Goal: Communication & Community: Answer question/provide support

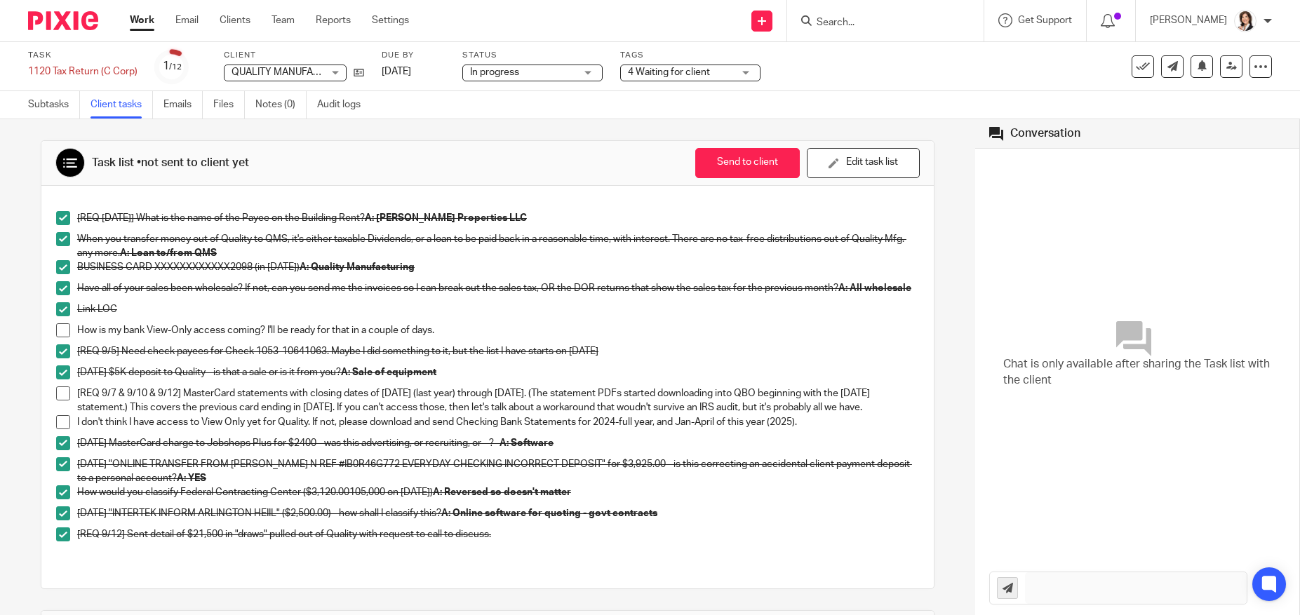
scroll to position [70, 0]
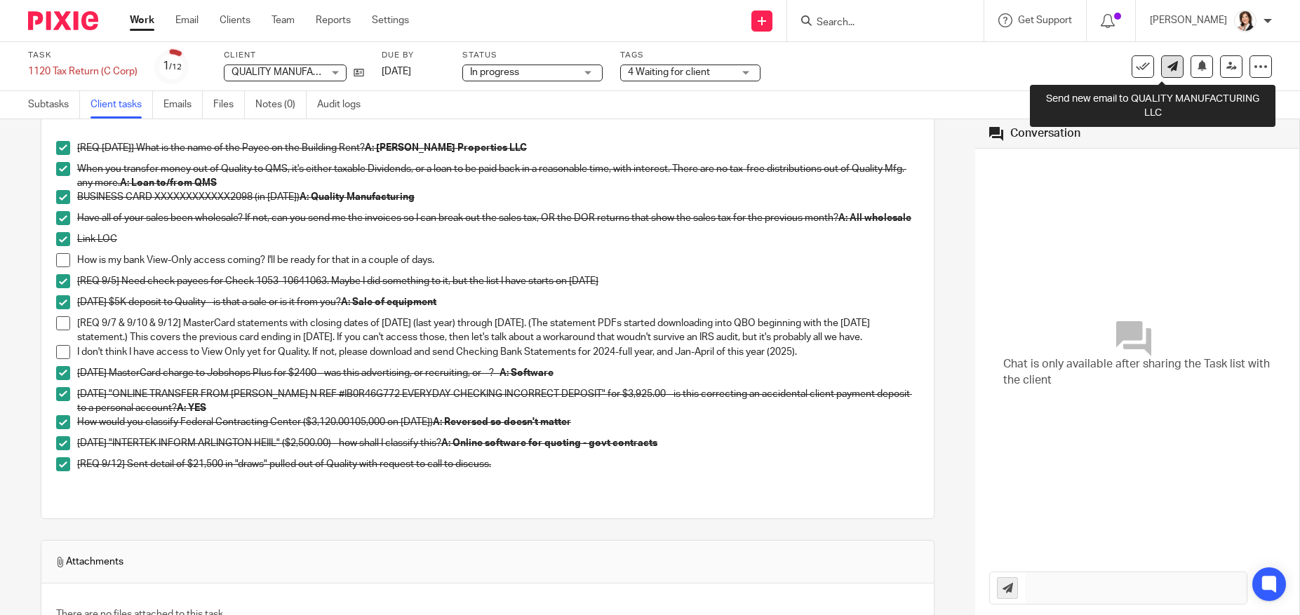
click at [1167, 71] on icon at bounding box center [1172, 66] width 11 height 11
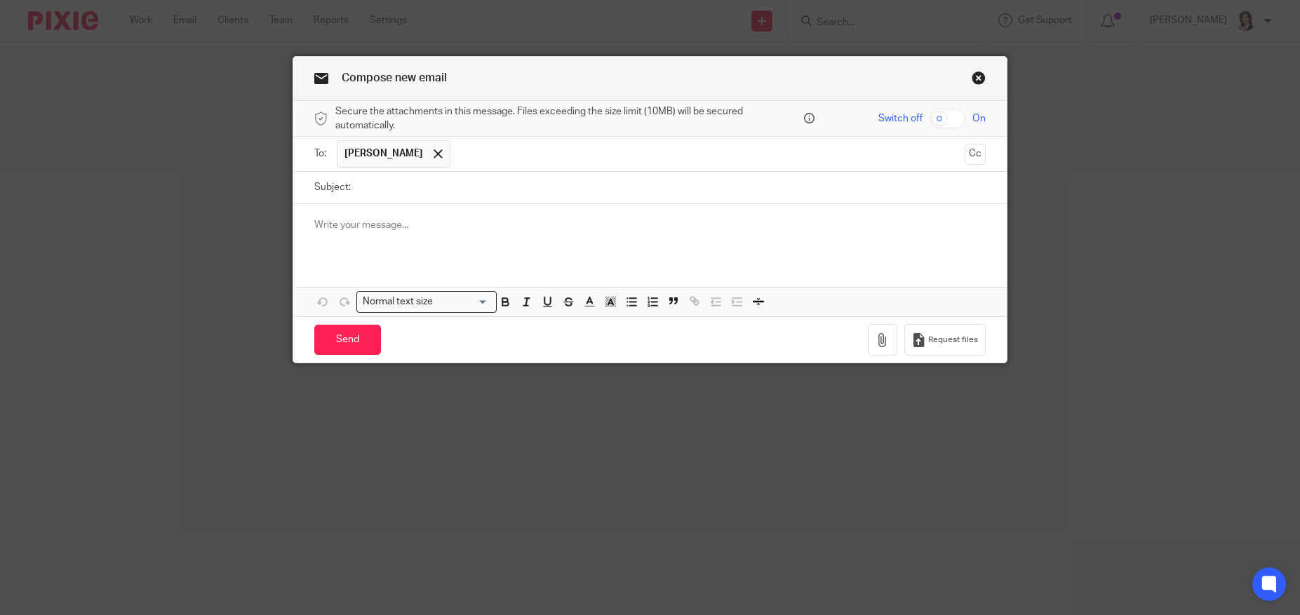
click at [596, 183] on input "Subject:" at bounding box center [672, 188] width 628 height 32
type input "Quality Mfg Bank Statements"
click at [351, 188] on div "Subject: Quality Mfg Bank Statements" at bounding box center [649, 188] width 671 height 32
click at [353, 217] on div at bounding box center [649, 231] width 713 height 55
drag, startPoint x: 693, startPoint y: 227, endPoint x: 718, endPoint y: 220, distance: 25.4
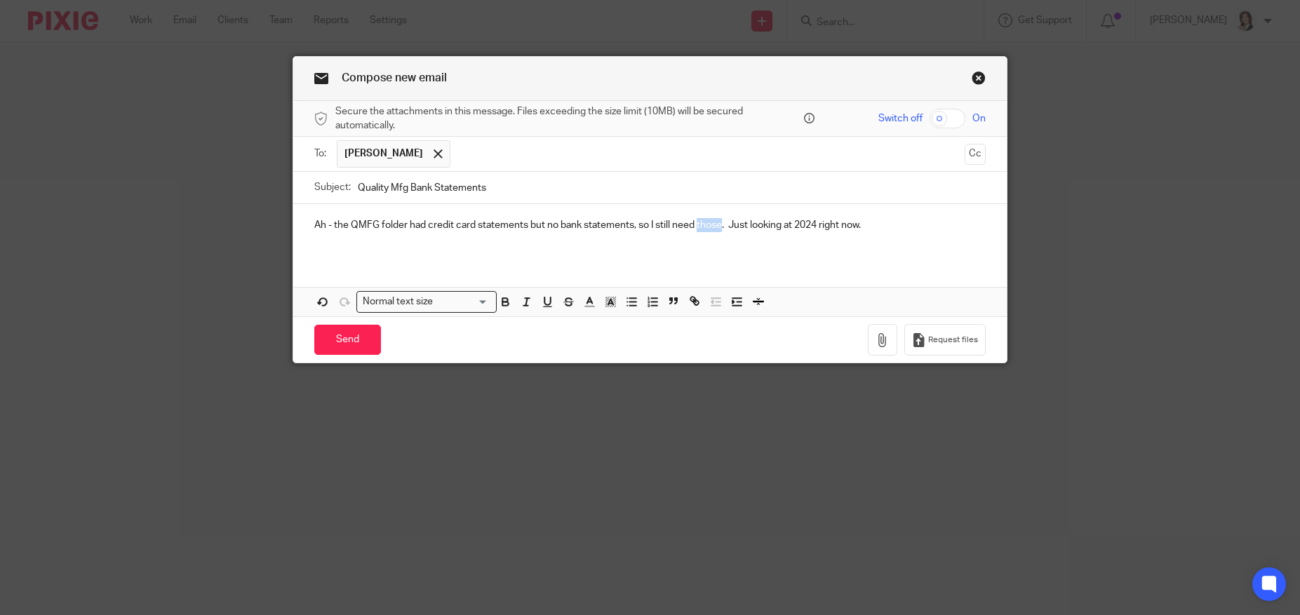
click at [718, 220] on p "Ah - the QMFG folder had credit card statements but no bank statements, so I st…" at bounding box center [649, 225] width 671 height 14
click at [337, 332] on input "Send" at bounding box center [347, 340] width 67 height 30
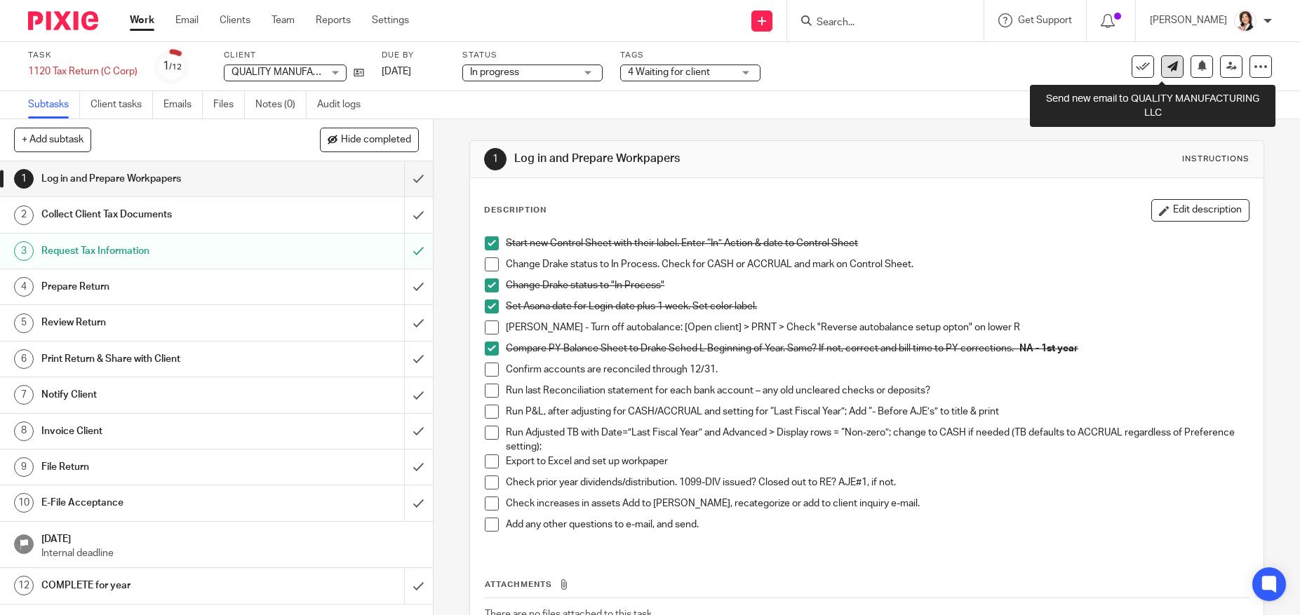
click at [1167, 68] on icon at bounding box center [1172, 66] width 11 height 11
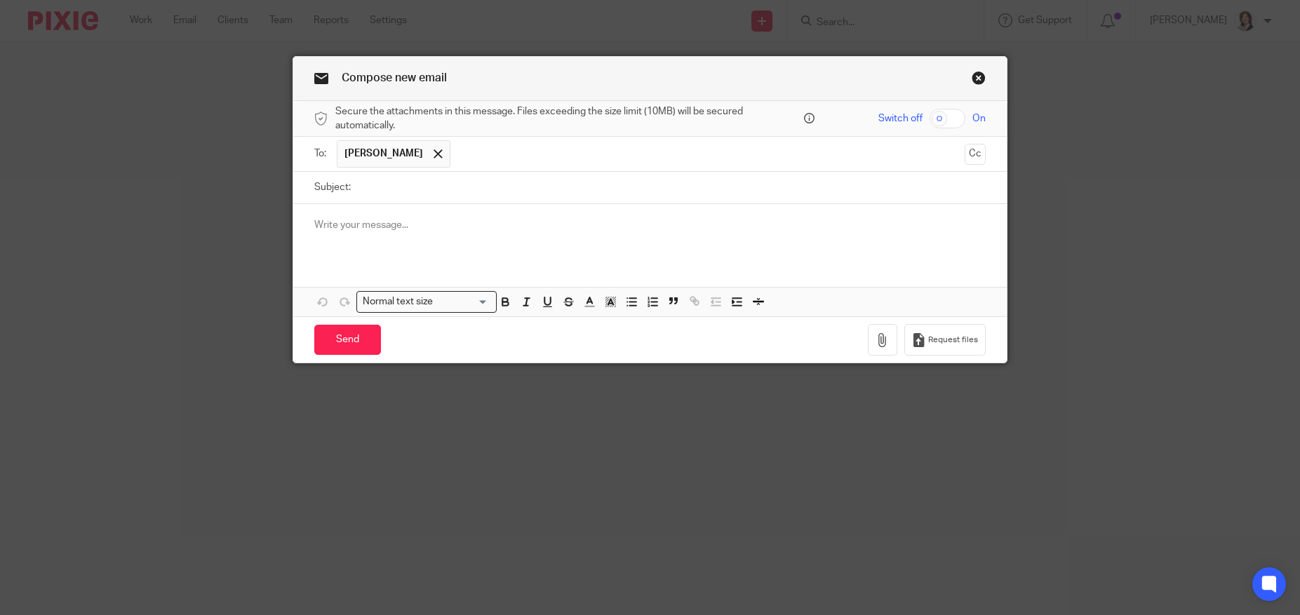
click at [459, 213] on div at bounding box center [649, 231] width 713 height 55
click at [446, 190] on input "Subject:" at bounding box center [672, 188] width 628 height 32
click at [554, 188] on input "Quality Mfg starting negative equity solved" at bounding box center [672, 188] width 628 height 32
drag, startPoint x: 512, startPoint y: 187, endPoint x: 565, endPoint y: 187, distance: 53.3
click at [565, 187] on input "Quality Mfg starting negative equity solved" at bounding box center [672, 188] width 628 height 32
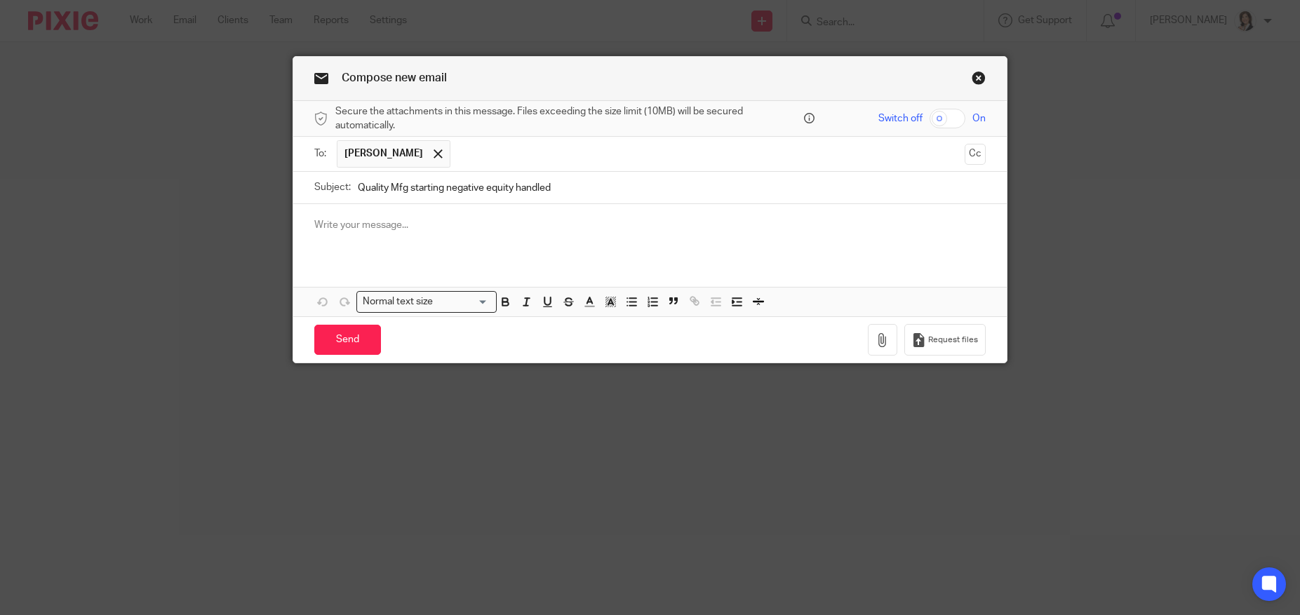
type input "Quality Mfg starting negative equity handled"
click at [436, 220] on p at bounding box center [649, 225] width 671 height 14
click at [580, 246] on p "The starting negative equity has been solved by reducing the loan from QMS. Thi…" at bounding box center [649, 232] width 671 height 29
click at [577, 224] on p "The starting negative equity has been solved by reducing the loan from QMS. Thi…" at bounding box center [649, 232] width 671 height 29
click at [860, 244] on p "The starting negative equity has been solved by reducing the booked loan from Q…" at bounding box center [649, 232] width 671 height 29
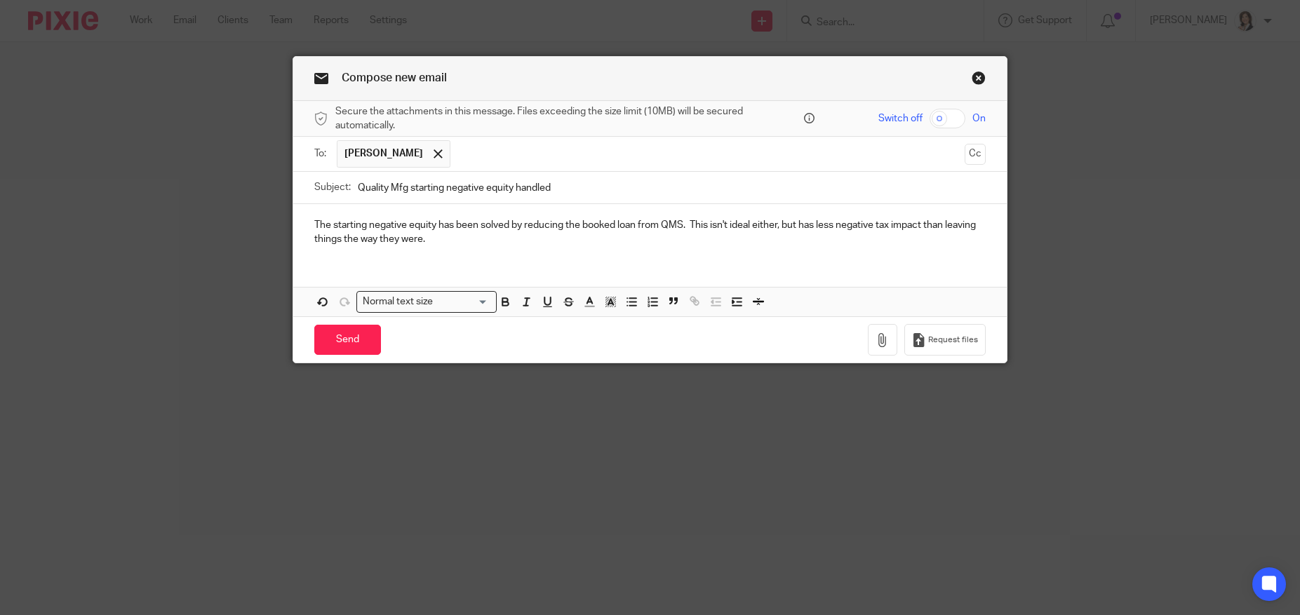
click at [886, 205] on div "The starting negative equity has been solved by reducing the booked loan from Q…" at bounding box center [649, 231] width 713 height 55
click at [782, 187] on input "Quality Mfg starting negative equity handled" at bounding box center [672, 188] width 628 height 32
click at [789, 185] on input "Quality Mfg starting negative equity handled" at bounding box center [672, 188] width 628 height 32
click at [816, 229] on p "The starting negative equity has been solved by reducing the booked loan from Q…" at bounding box center [649, 232] width 671 height 29
click at [450, 213] on div "The starting negative equity has been solved by reducing the booked loan from Q…" at bounding box center [649, 231] width 713 height 55
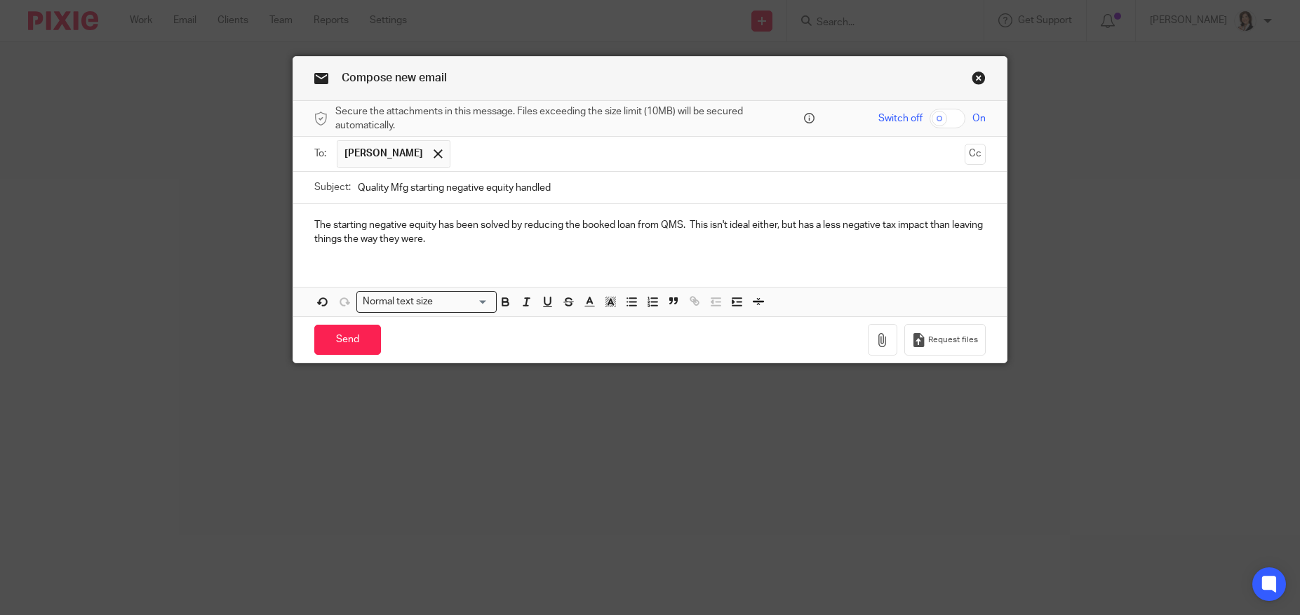
click at [483, 246] on p "The starting negative equity has been solved by reducing the booked loan from Q…" at bounding box center [649, 232] width 671 height 29
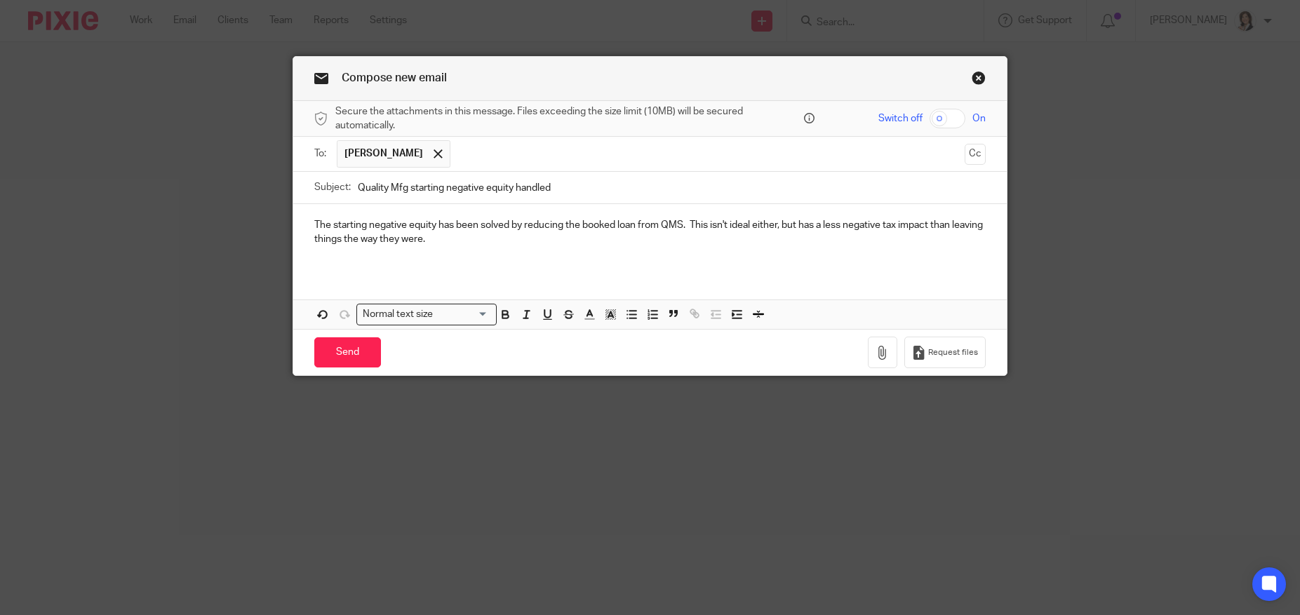
click at [518, 204] on div "The starting negative equity has been solved by reducing the booked loan from Q…" at bounding box center [649, 237] width 713 height 67
click at [711, 192] on input "Quality Mfg starting negative equity handled" at bounding box center [672, 188] width 628 height 32
click at [642, 182] on input "Quality Mfg starting negative equity handled" at bounding box center [672, 188] width 628 height 32
click at [620, 188] on input "Quality Mfg starting negative equity handled" at bounding box center [672, 188] width 628 height 32
click at [663, 212] on div "The starting negative equity has been solved by reducing the booked loan from Q…" at bounding box center [649, 237] width 713 height 67
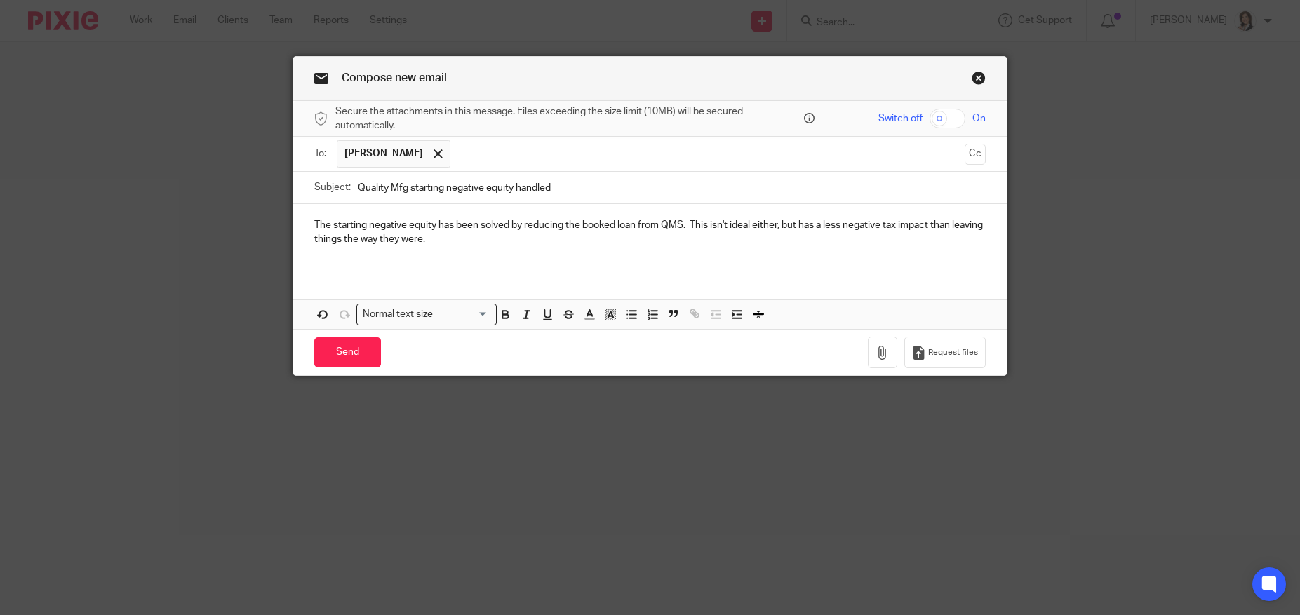
click at [686, 212] on div "The starting negative equity has been solved by reducing the booked loan from Q…" at bounding box center [649, 237] width 713 height 67
click at [481, 220] on p "The starting negative equity has been solved by reducing the booked loan from Q…" at bounding box center [649, 232] width 671 height 29
click at [619, 246] on p at bounding box center [649, 253] width 671 height 14
click at [485, 246] on p "The starting negative equity has been solved by reducing the booked loan from Q…" at bounding box center [649, 232] width 671 height 29
click at [516, 247] on p at bounding box center [649, 253] width 671 height 14
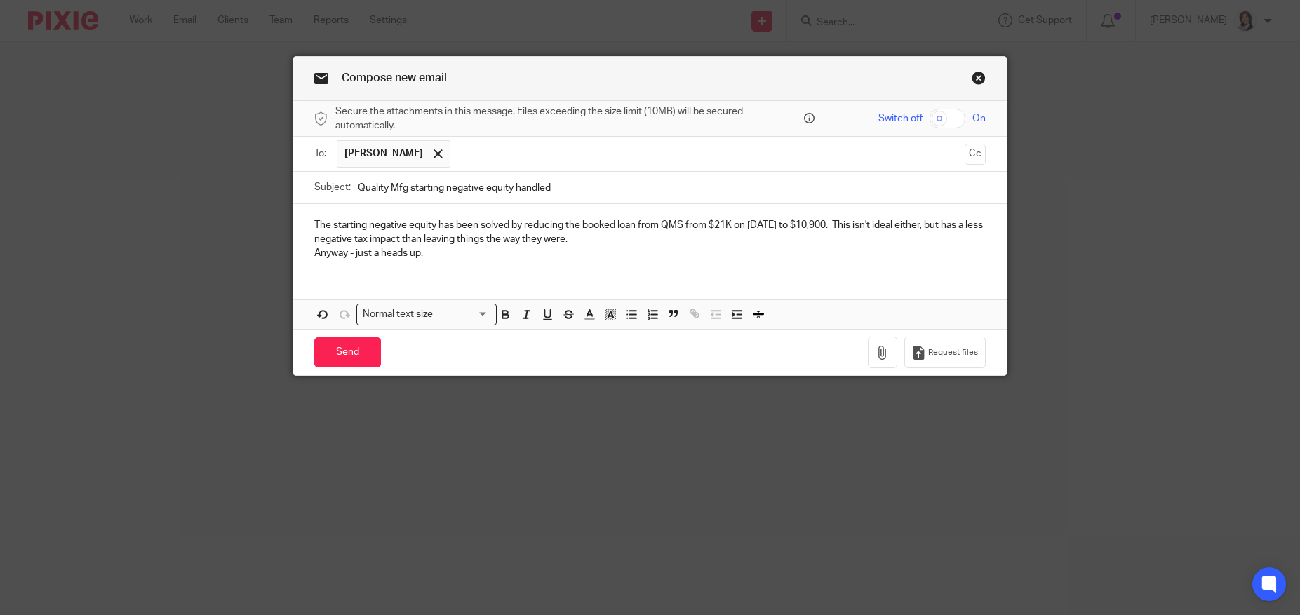
click at [705, 208] on div "The starting negative equity has been solved by reducing the booked loan from Q…" at bounding box center [649, 237] width 713 height 67
click at [692, 207] on div "The starting negative equity has been solved by reducing the booked loan from Q…" at bounding box center [649, 237] width 713 height 67
click at [680, 220] on p "The starting negative equity has been solved by reducing the booked loan from Q…" at bounding box center [649, 232] width 671 height 29
click at [675, 244] on p "The starting negative equity has been solved by reducing the booked loan from Q…" at bounding box center [649, 232] width 671 height 29
click at [339, 355] on input "Send" at bounding box center [347, 352] width 67 height 30
